Goal: Information Seeking & Learning: Learn about a topic

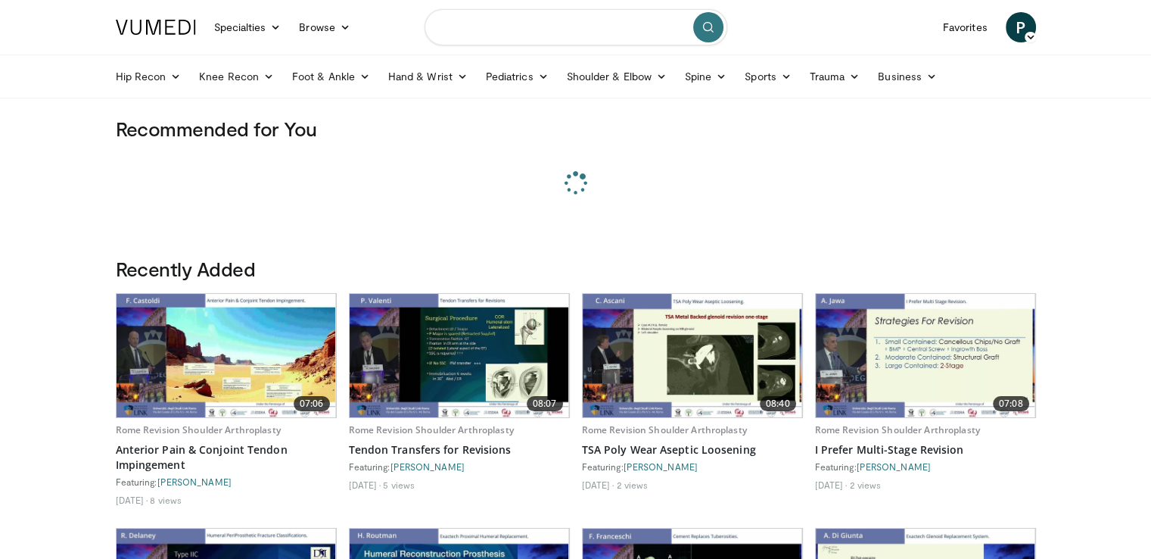
click at [490, 33] on input "Search topics, interventions" at bounding box center [576, 27] width 303 height 36
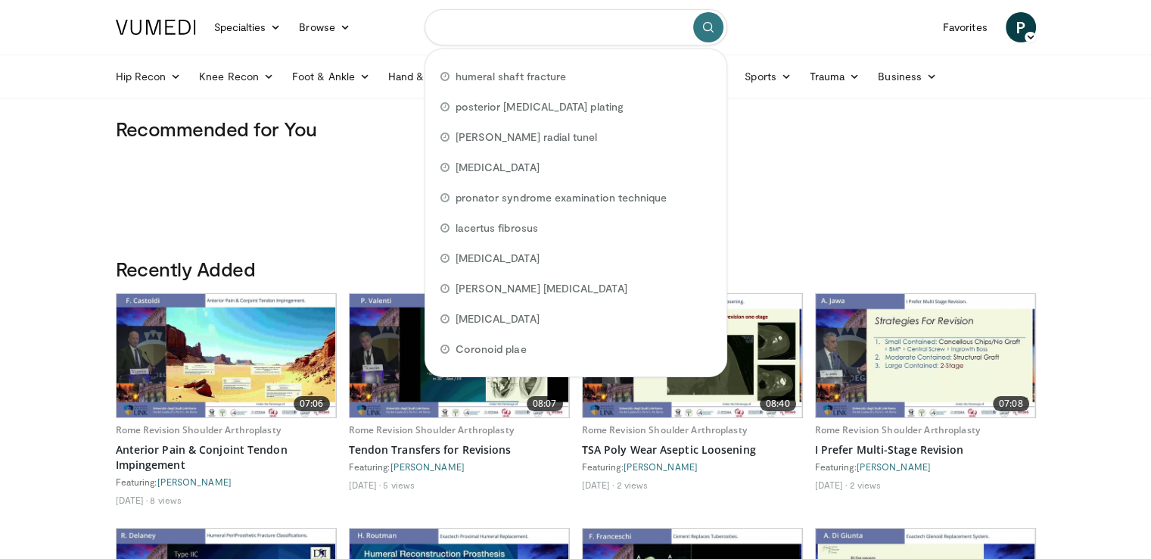
paste input "**********"
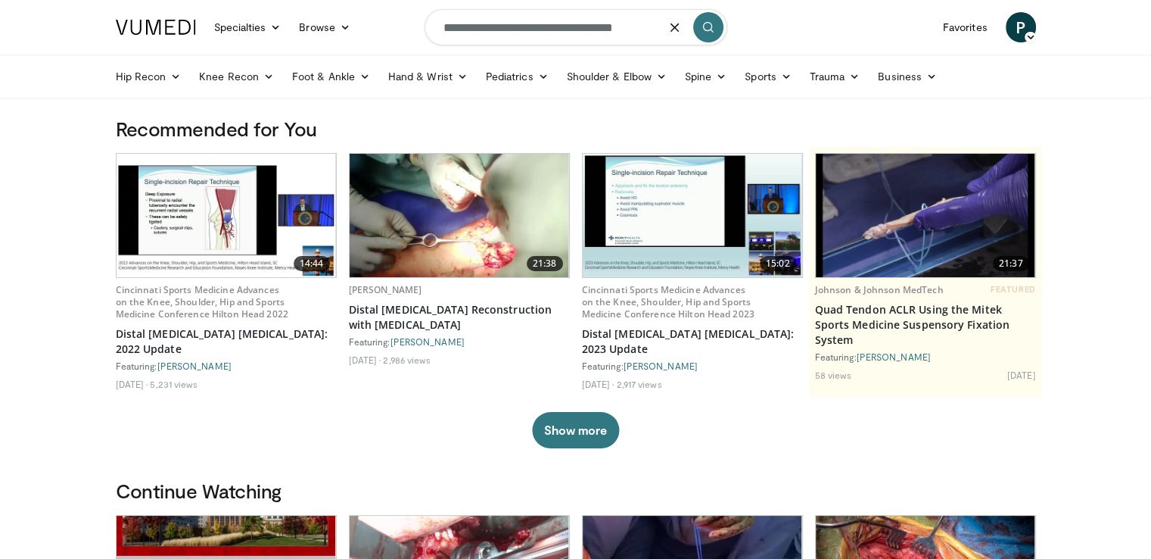
type input "**********"
click at [718, 20] on button "submit" at bounding box center [708, 27] width 30 height 30
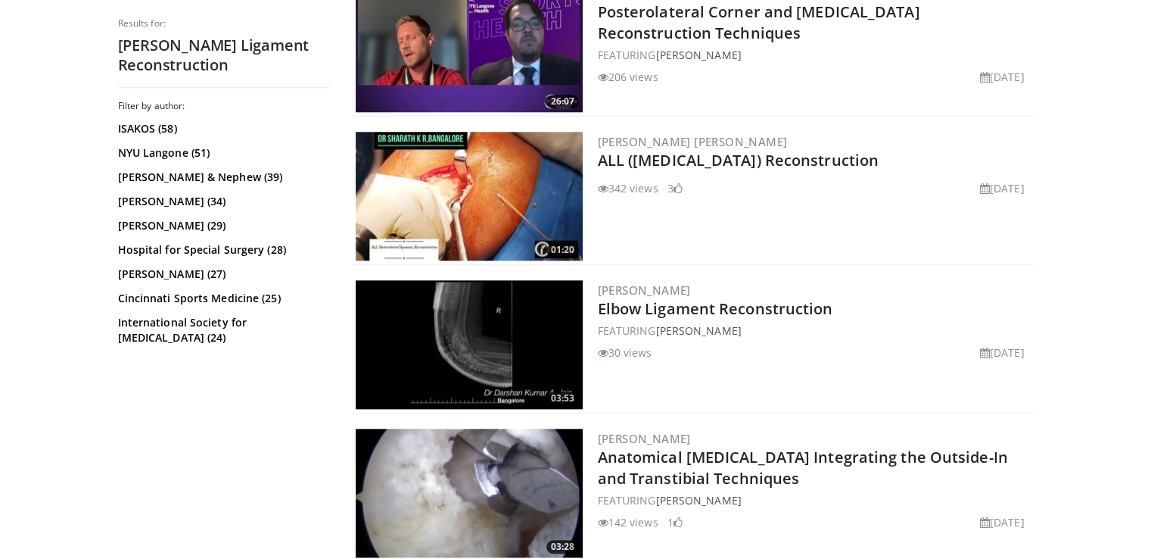
scroll to position [1535, 0]
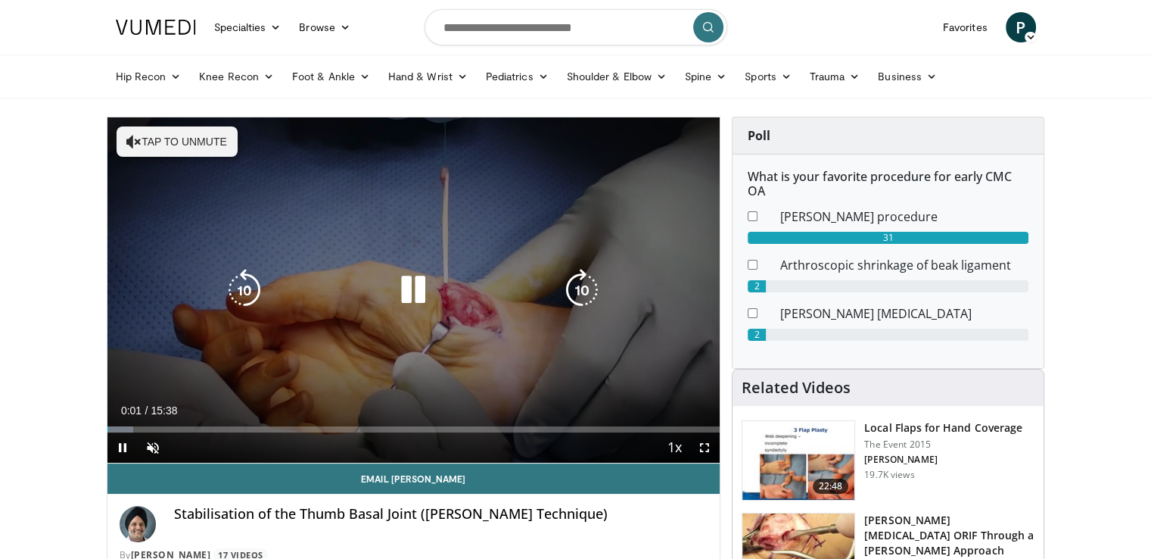
click at [423, 259] on div "10 seconds Tap to unmute" at bounding box center [413, 289] width 613 height 345
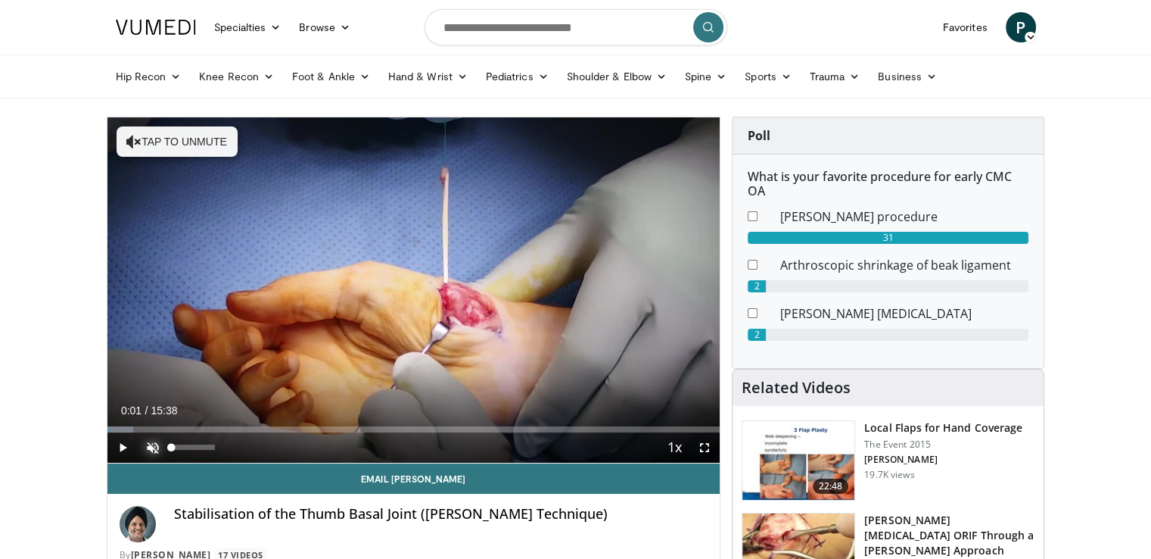
click at [160, 444] on span "Video Player" at bounding box center [153, 447] width 30 height 30
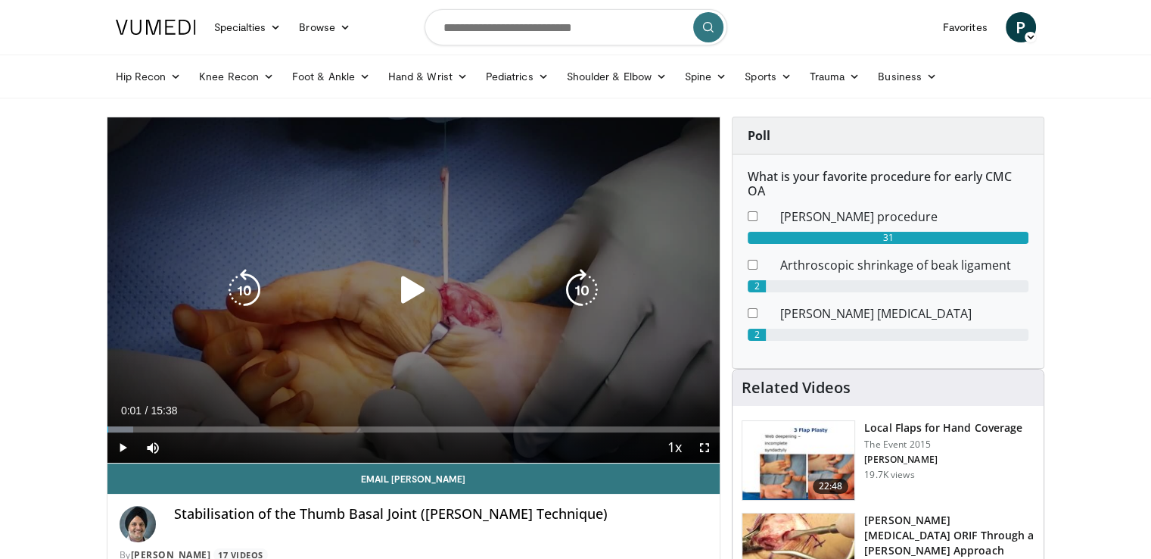
click at [354, 307] on div "10 seconds Tap to unmute" at bounding box center [413, 289] width 613 height 345
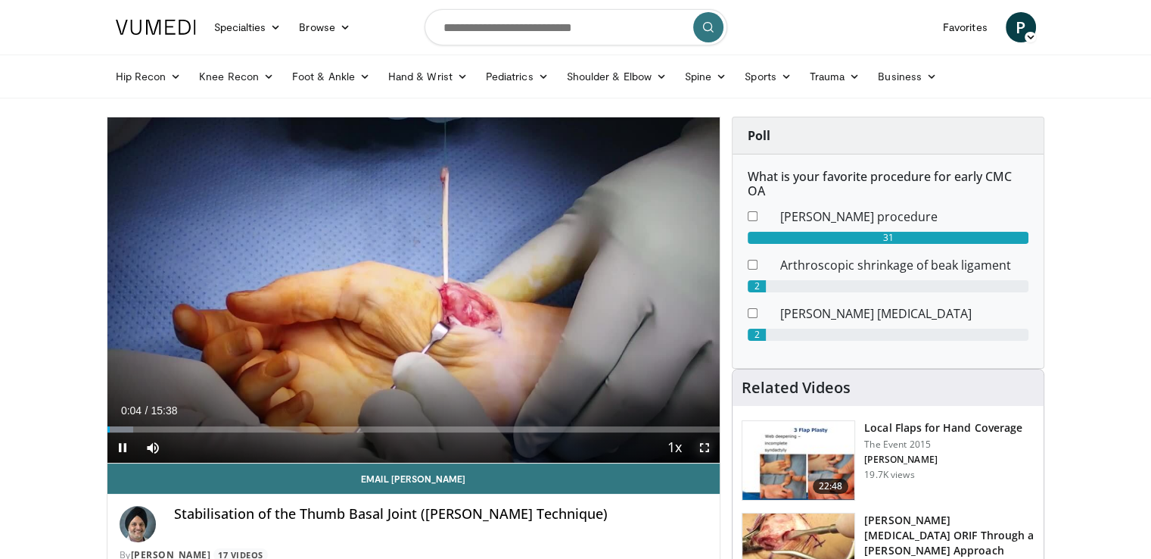
click at [702, 443] on span "Video Player" at bounding box center [705, 447] width 30 height 30
click at [707, 449] on span "Video Player" at bounding box center [705, 447] width 30 height 30
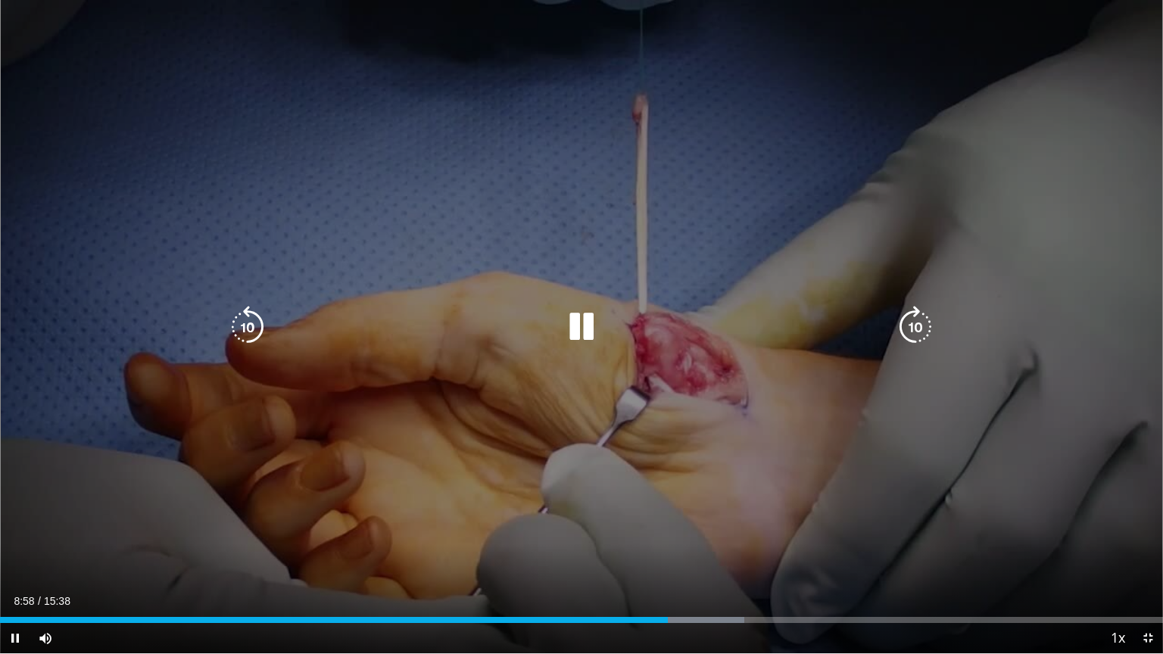
click at [646, 481] on div "20 seconds Tap to unmute" at bounding box center [581, 326] width 1163 height 653
click at [646, 481] on div "10 seconds Tap to unmute" at bounding box center [581, 326] width 1163 height 653
click at [611, 463] on div "10 seconds Tap to unmute" at bounding box center [581, 326] width 1163 height 653
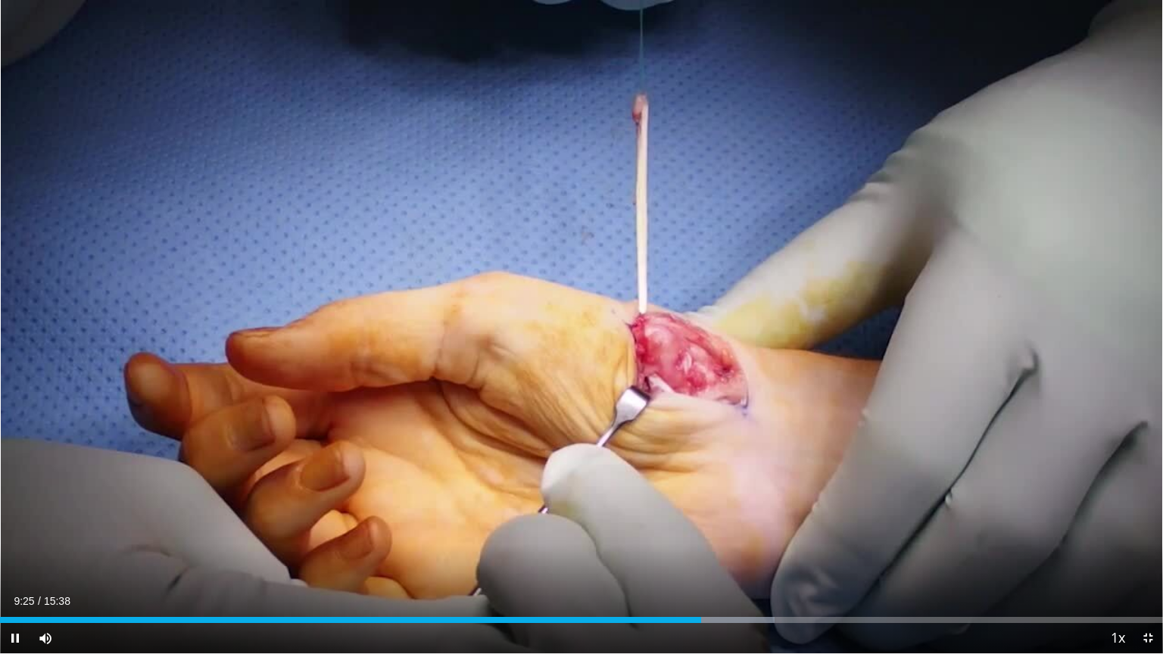
click at [709, 558] on div "Current Time 9:25 / Duration 15:38 Pause Skip Backward Skip Forward Mute 12% Lo…" at bounding box center [581, 638] width 1163 height 30
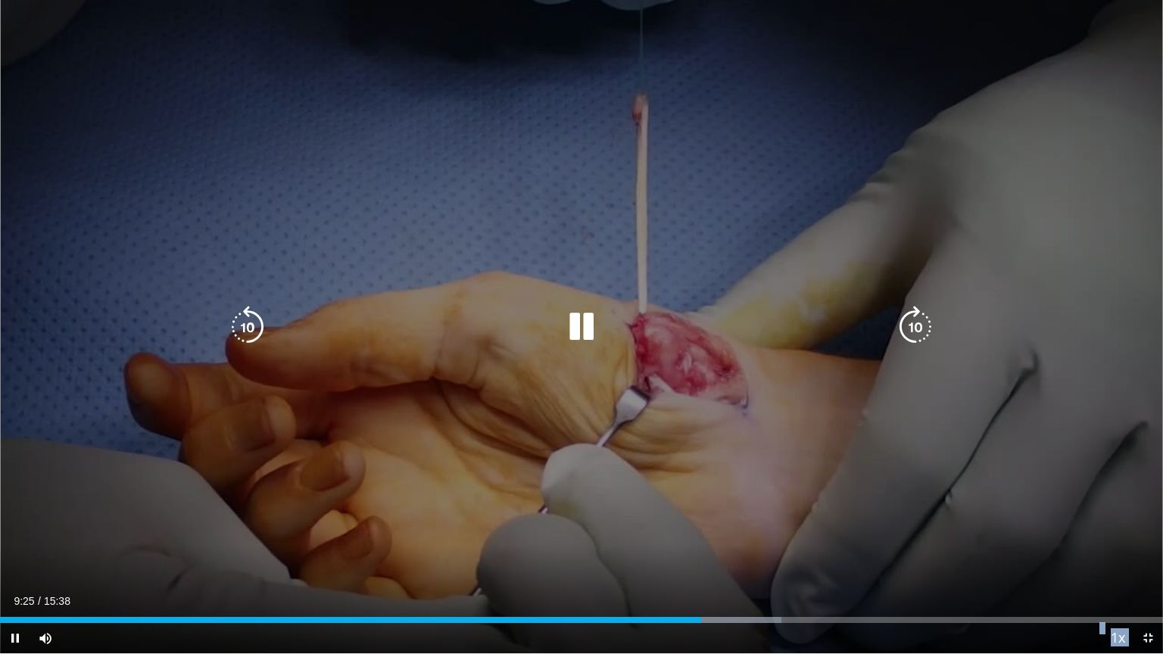
drag, startPoint x: 709, startPoint y: 623, endPoint x: 730, endPoint y: 624, distance: 21.2
click at [730, 558] on video-js "**********" at bounding box center [581, 327] width 1163 height 654
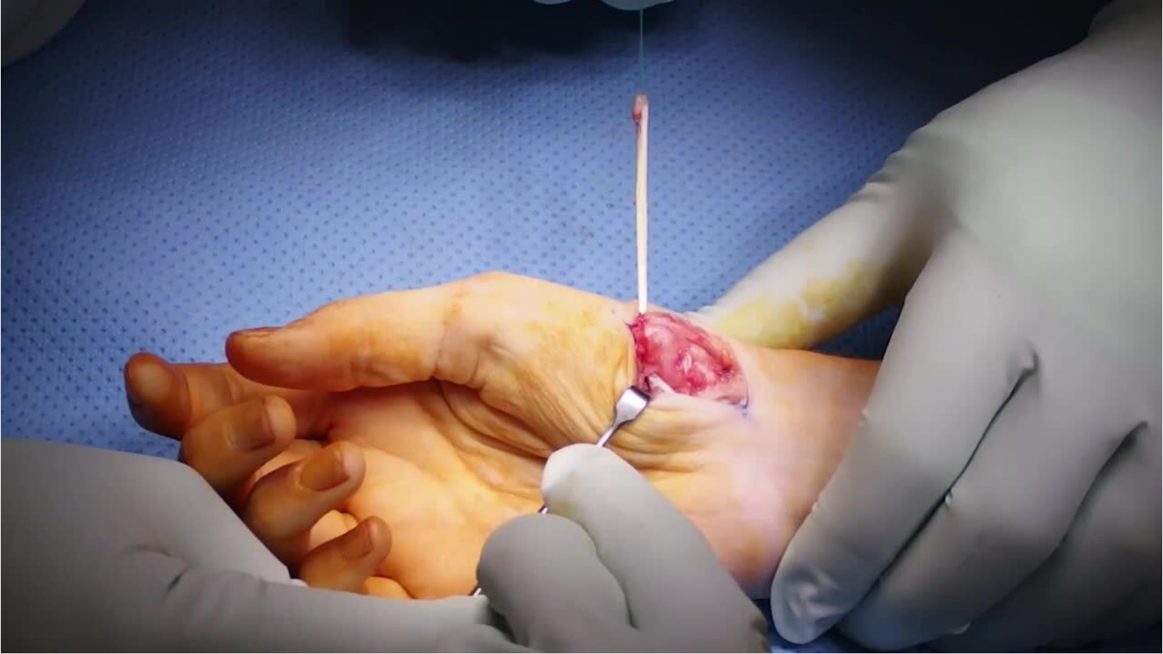
click at [732, 558] on div "10 seconds Tap to unmute" at bounding box center [581, 326] width 1163 height 653
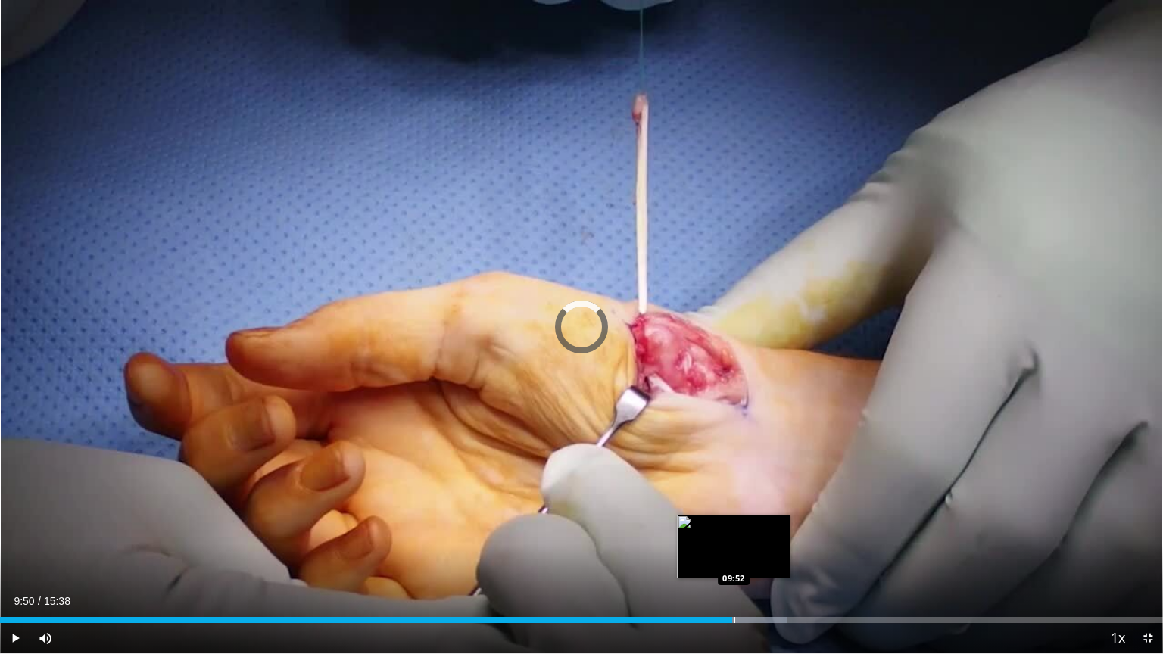
drag, startPoint x: 732, startPoint y: 618, endPoint x: 758, endPoint y: 617, distance: 25.7
click at [735, 558] on div "Progress Bar" at bounding box center [734, 620] width 2 height 6
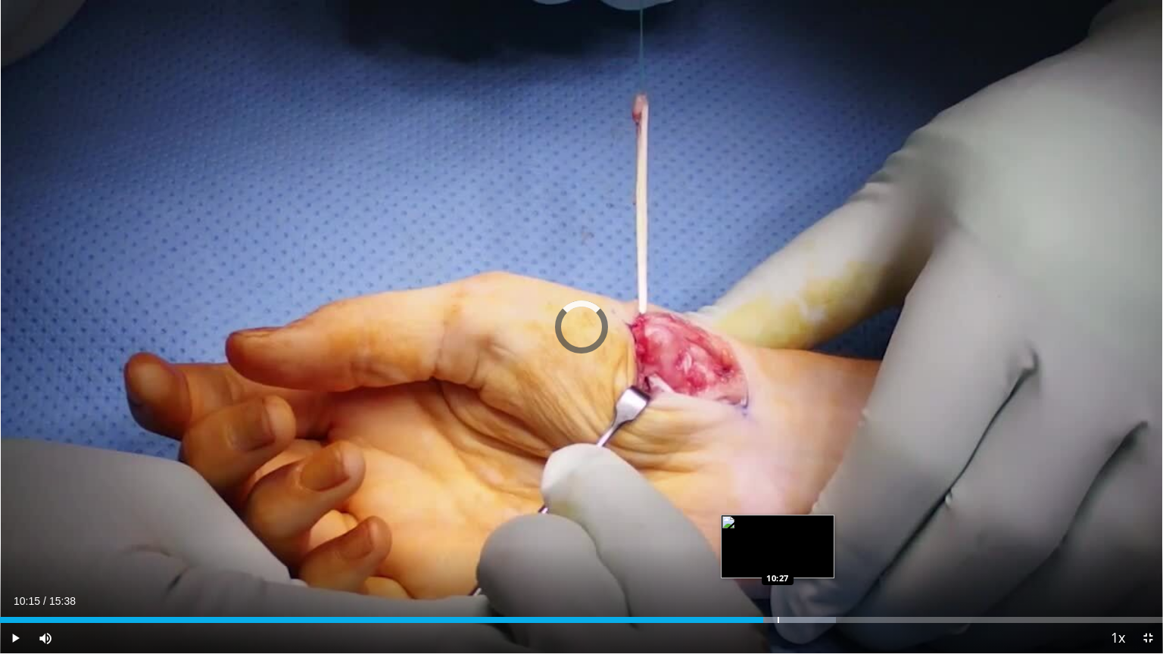
drag, startPoint x: 758, startPoint y: 617, endPoint x: 786, endPoint y: 617, distance: 28.8
click at [779, 558] on div "Progress Bar" at bounding box center [778, 620] width 2 height 6
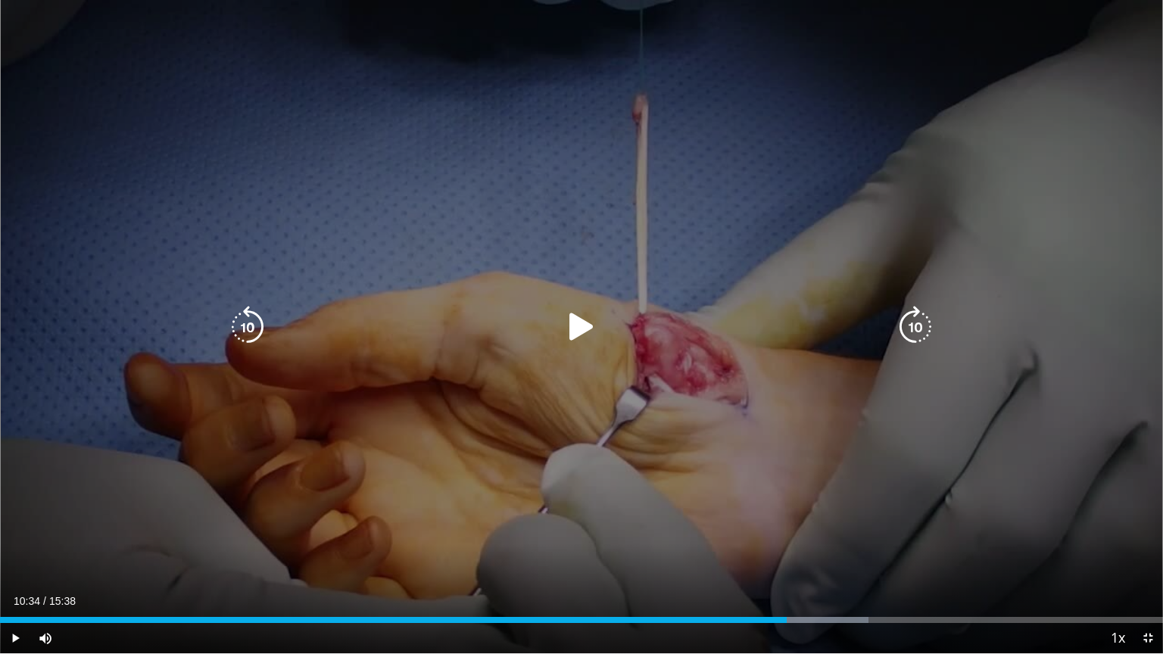
click at [766, 507] on div "10 seconds Tap to unmute" at bounding box center [581, 326] width 1163 height 653
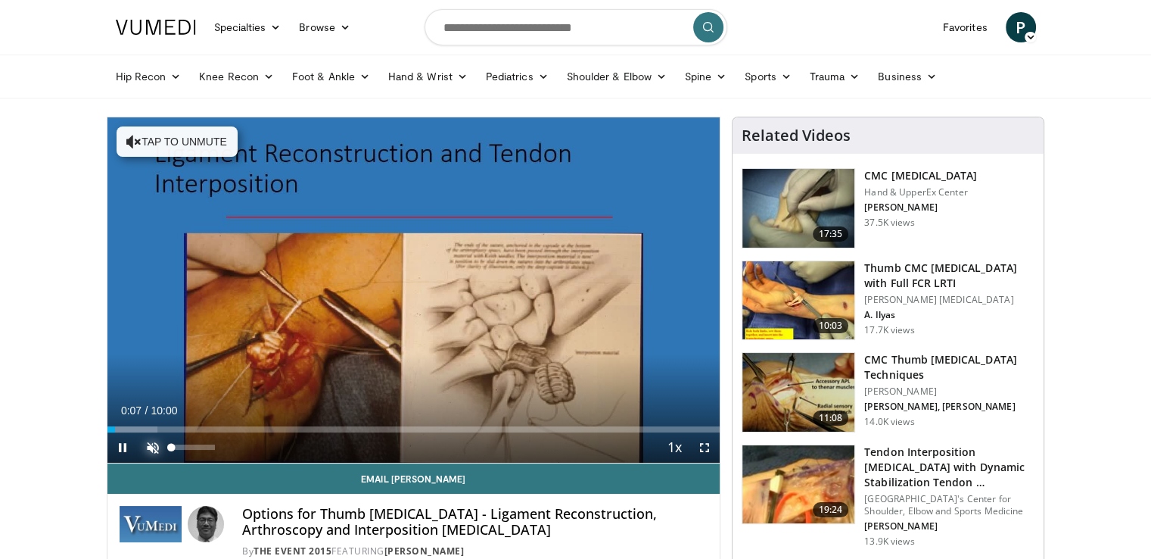
click at [142, 447] on span "Video Player" at bounding box center [153, 447] width 30 height 30
click at [701, 450] on span "Video Player" at bounding box center [705, 447] width 30 height 30
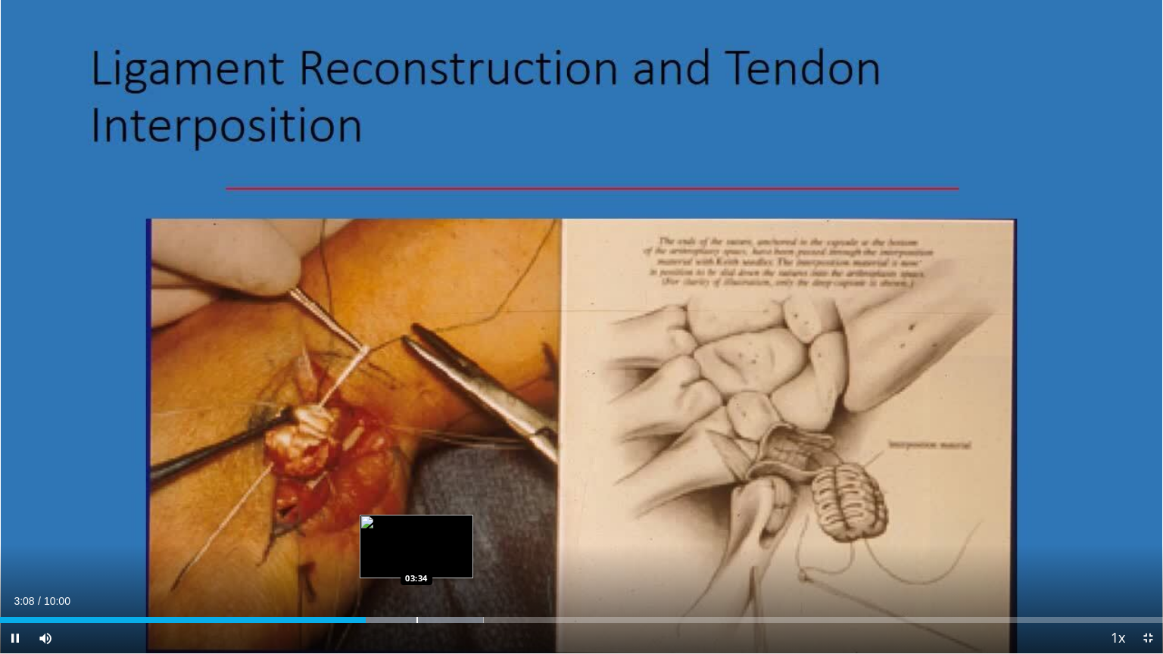
click at [416, 558] on div "Loaded : 41.57% 03:08 03:34" at bounding box center [581, 616] width 1163 height 14
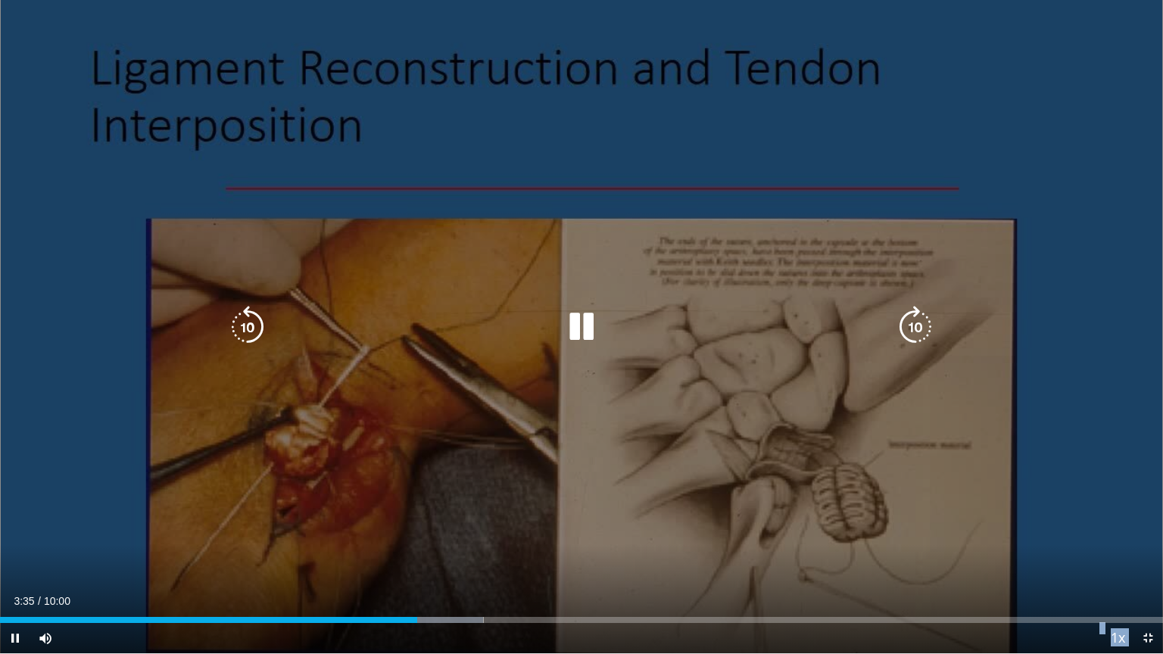
drag, startPoint x: 416, startPoint y: 612, endPoint x: 542, endPoint y: 624, distance: 126.3
click at [542, 558] on video-js "**********" at bounding box center [581, 327] width 1163 height 654
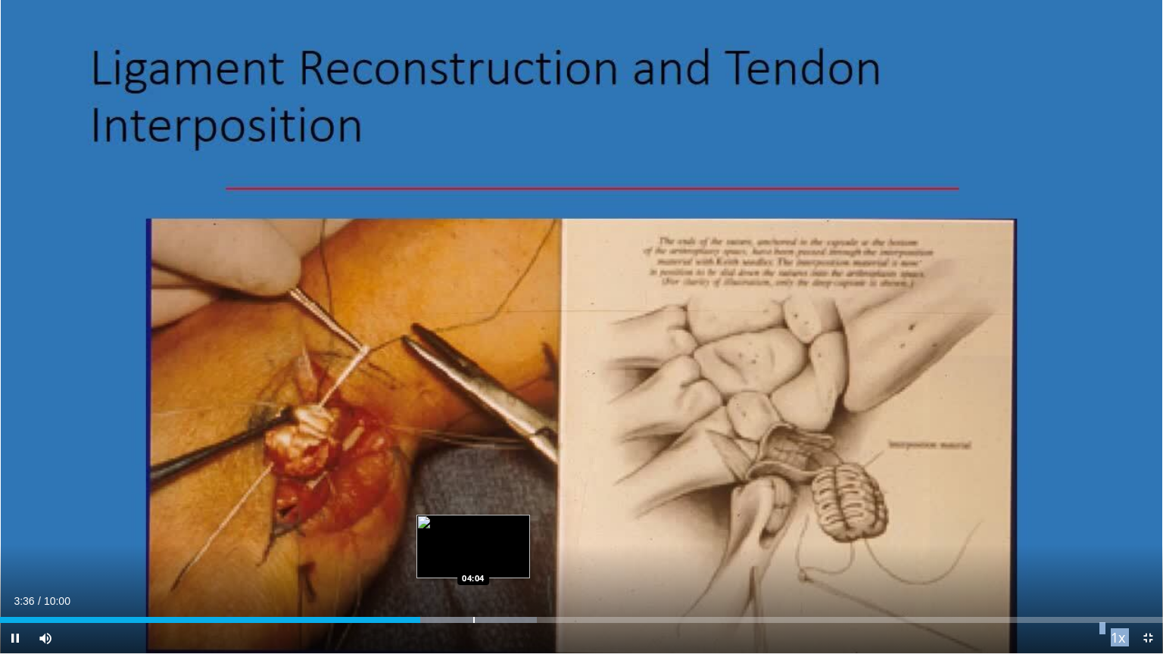
click at [473, 558] on div "Progress Bar" at bounding box center [474, 620] width 2 height 6
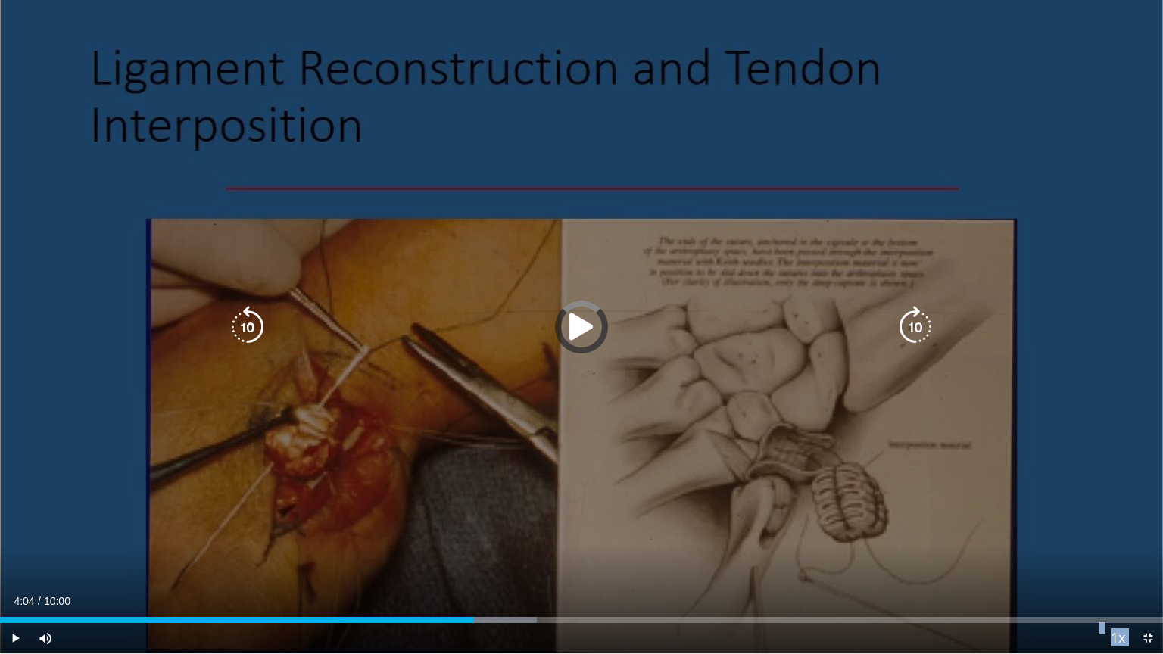
drag, startPoint x: 472, startPoint y: 621, endPoint x: 521, endPoint y: 629, distance: 49.0
click at [521, 558] on div "Current Time 4:04 / Duration 10:00 Play Skip Backward Skip Forward Mute 0% Load…" at bounding box center [581, 638] width 1163 height 30
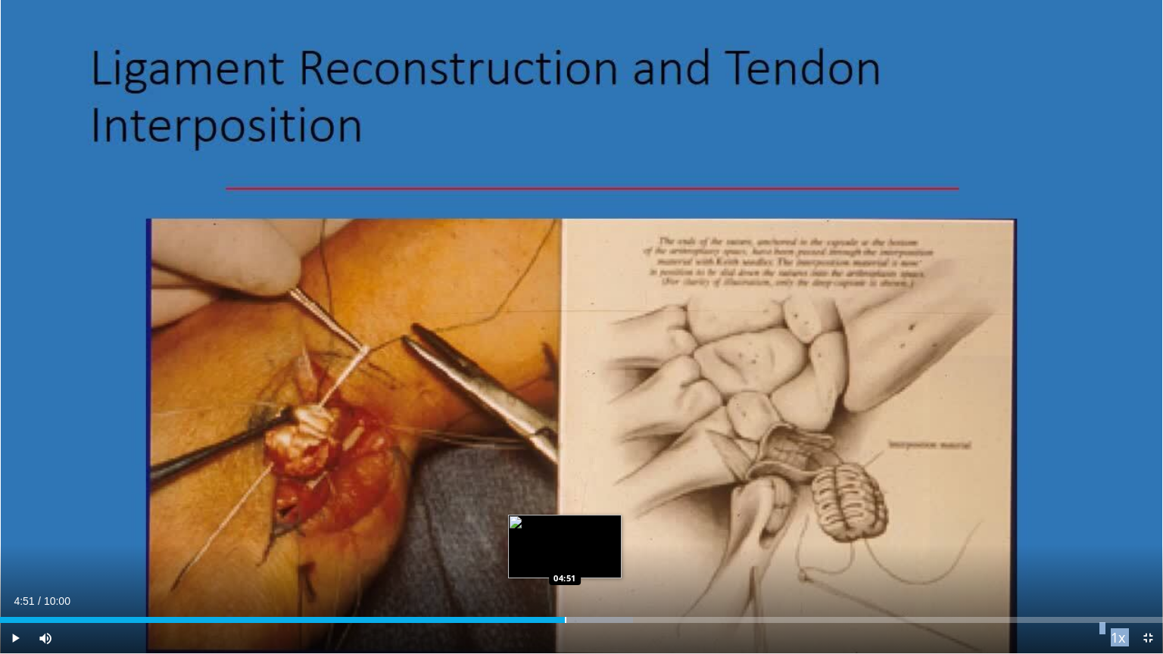
click at [565, 558] on div "Progress Bar" at bounding box center [566, 620] width 2 height 6
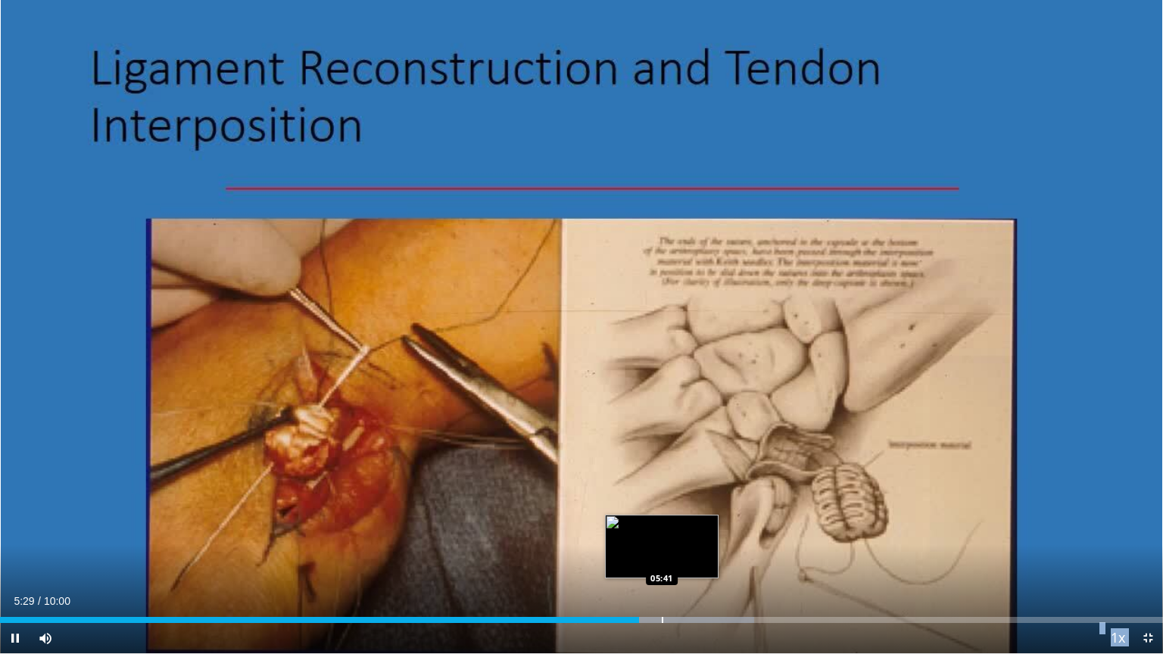
click at [662, 558] on div "Loaded : 64.85% 05:29 05:41" at bounding box center [581, 616] width 1163 height 14
click at [677, 558] on div "Progress Bar" at bounding box center [678, 620] width 2 height 6
drag, startPoint x: 677, startPoint y: 617, endPoint x: 705, endPoint y: 617, distance: 28.0
click at [679, 558] on div "Progress Bar" at bounding box center [678, 620] width 2 height 6
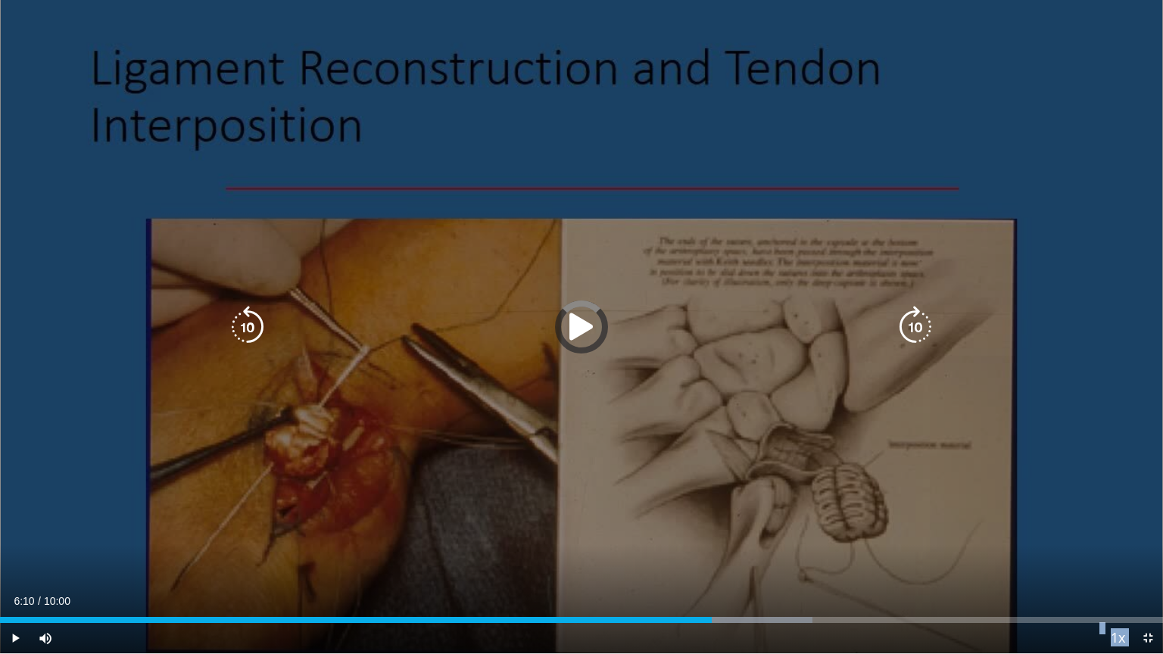
drag, startPoint x: 705, startPoint y: 617, endPoint x: 745, endPoint y: 616, distance: 39.4
click at [745, 558] on div "Loaded : 69.84% 06:17 06:20" at bounding box center [581, 616] width 1163 height 14
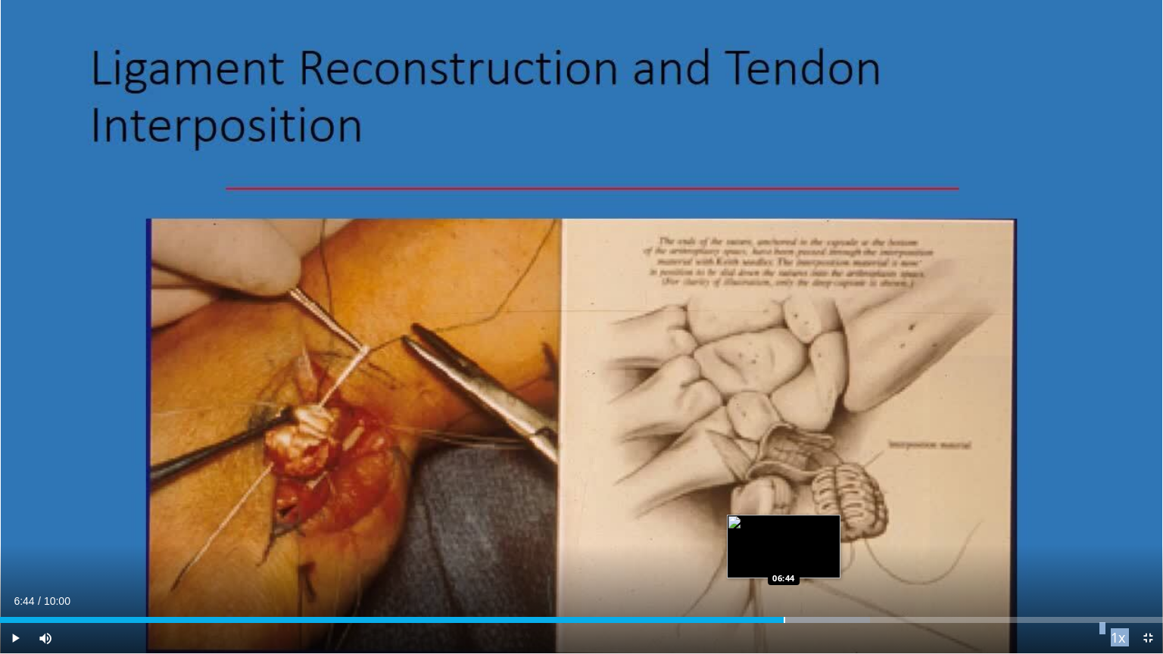
click at [783, 558] on div "Loaded : 74.83% 06:44 06:44" at bounding box center [581, 616] width 1163 height 14
click at [802, 558] on div "Progress Bar" at bounding box center [803, 620] width 2 height 6
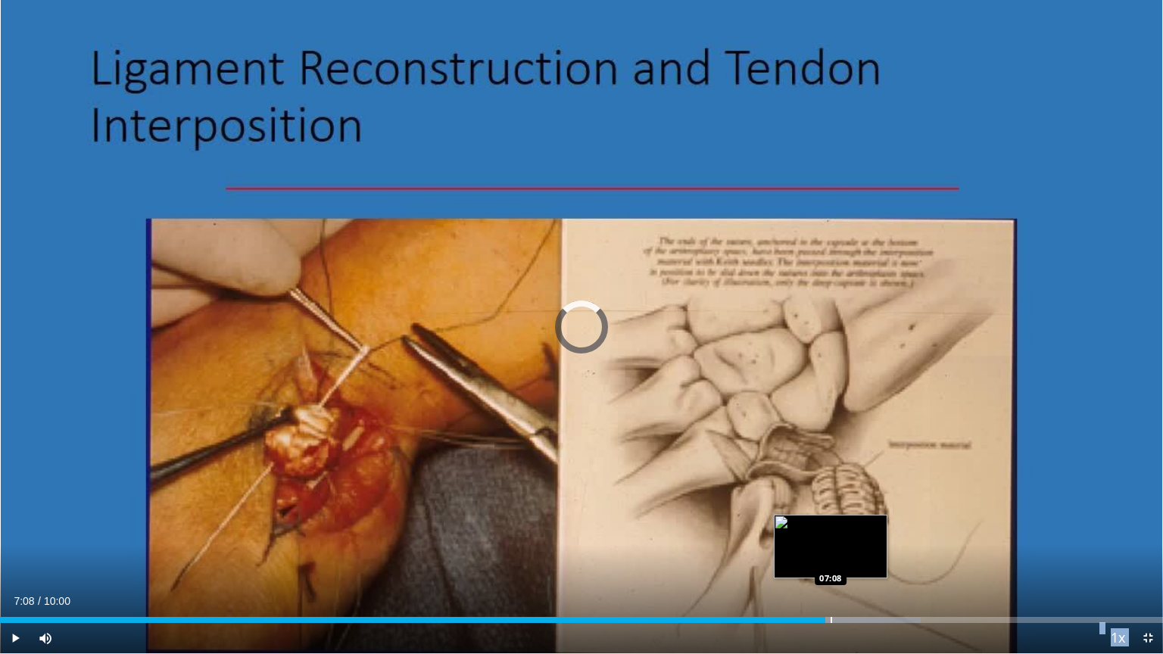
drag, startPoint x: 802, startPoint y: 617, endPoint x: 841, endPoint y: 617, distance: 38.6
click at [832, 558] on div "Progress Bar" at bounding box center [831, 620] width 2 height 6
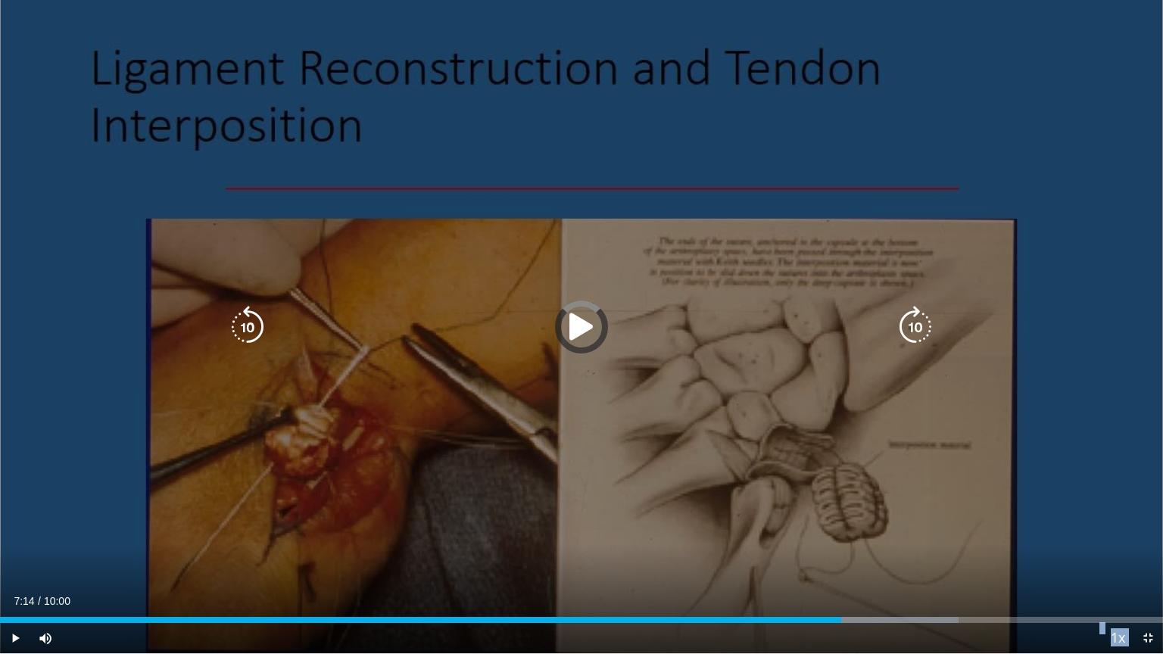
drag, startPoint x: 841, startPoint y: 617, endPoint x: 937, endPoint y: 615, distance: 96.2
click at [937, 558] on div "Loaded : 82.45% 07:18 07:22" at bounding box center [581, 616] width 1163 height 14
click at [705, 340] on div "Video Player" at bounding box center [581, 327] width 698 height 30
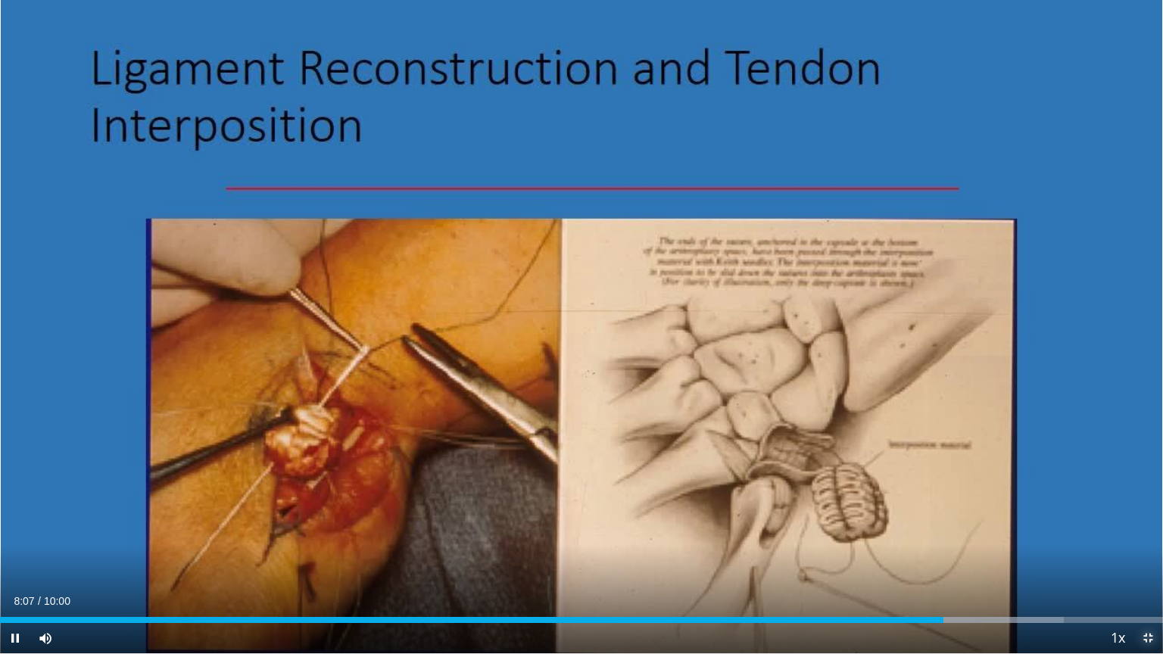
click at [1143, 558] on span "Video Player" at bounding box center [1147, 638] width 30 height 30
